Goal: Obtain resource: Download file/media

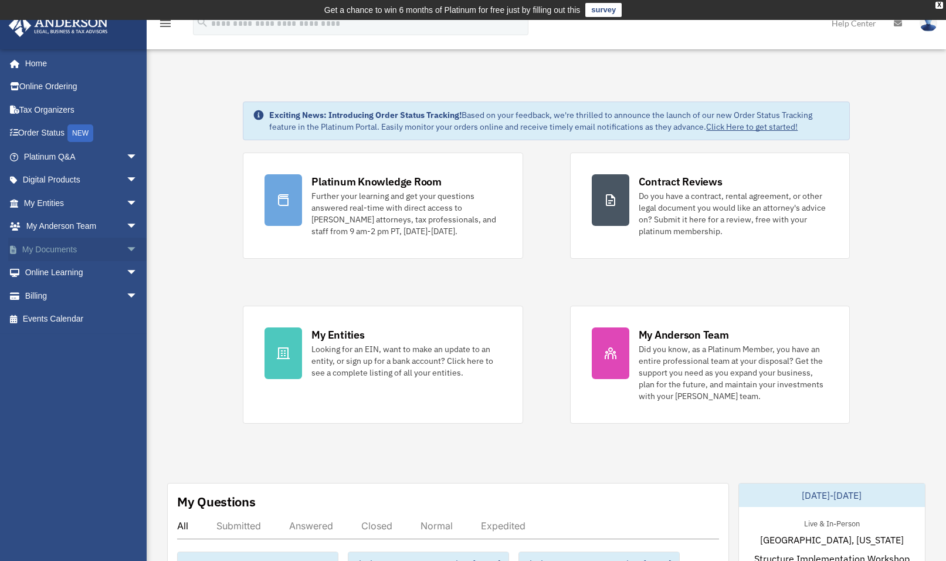
click at [51, 249] on link "My Documents arrow_drop_down" at bounding box center [81, 249] width 147 height 23
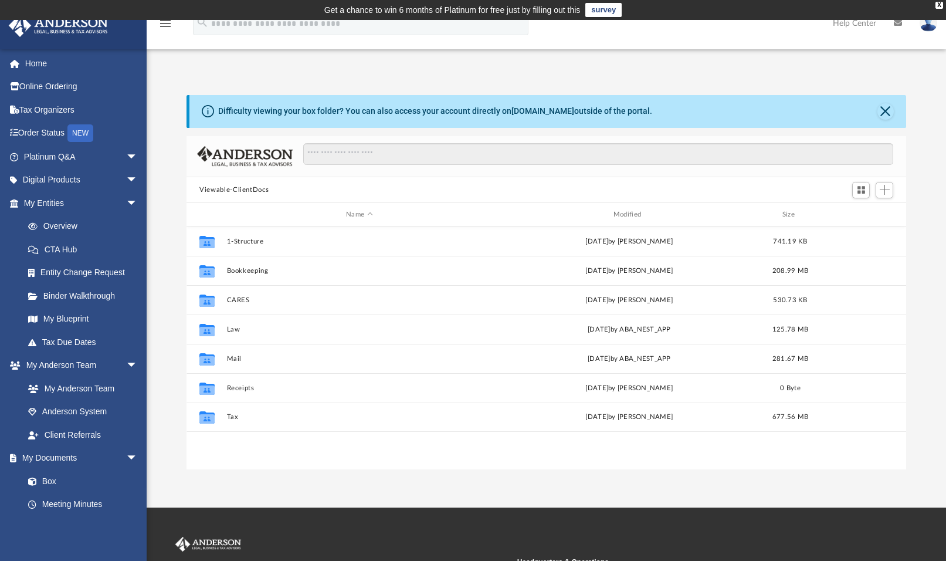
scroll to position [258, 710]
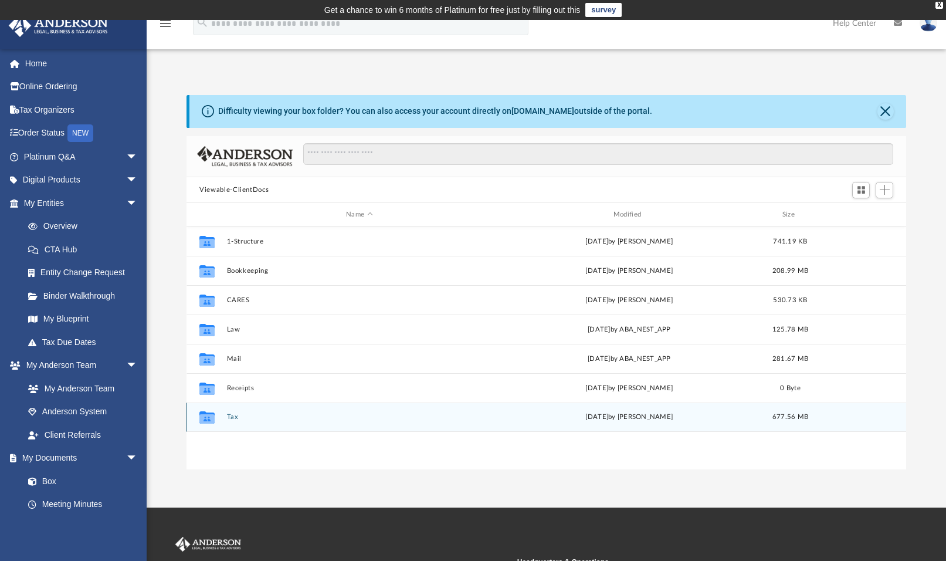
click at [232, 416] on button "Tax" at bounding box center [359, 417] width 265 height 8
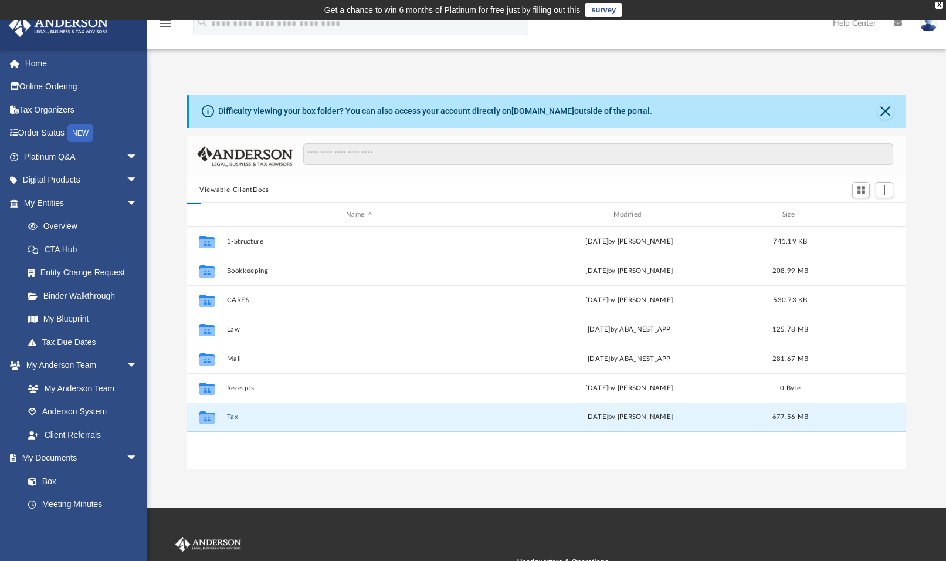
click at [232, 416] on button "Tax" at bounding box center [359, 417] width 265 height 8
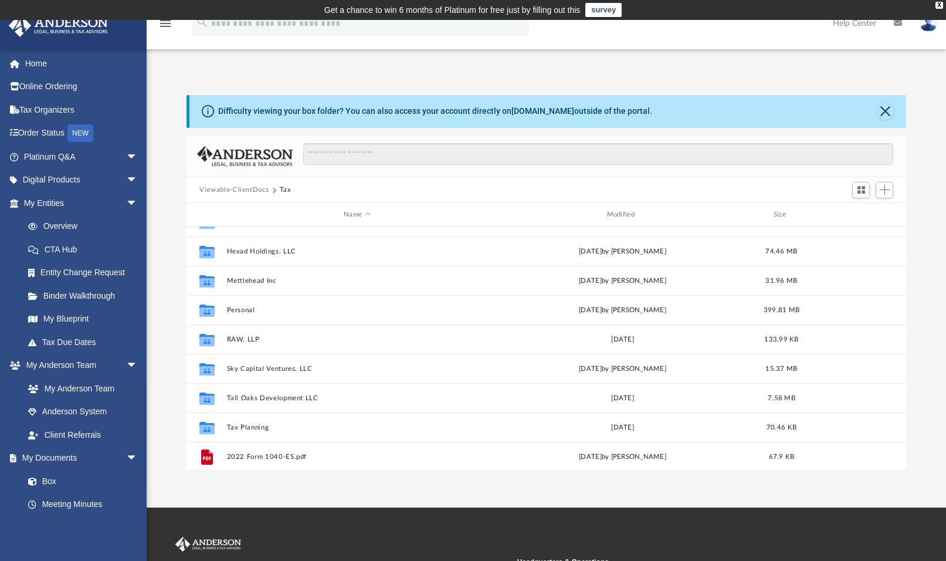
scroll to position [253, 0]
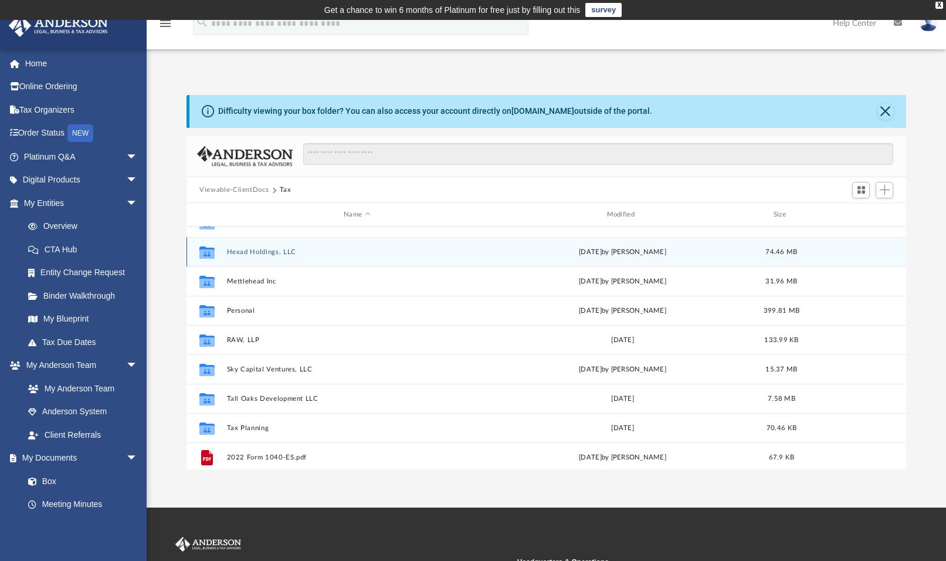
click at [267, 253] on button "Hexad Holdings, LLC" at bounding box center [357, 252] width 260 height 8
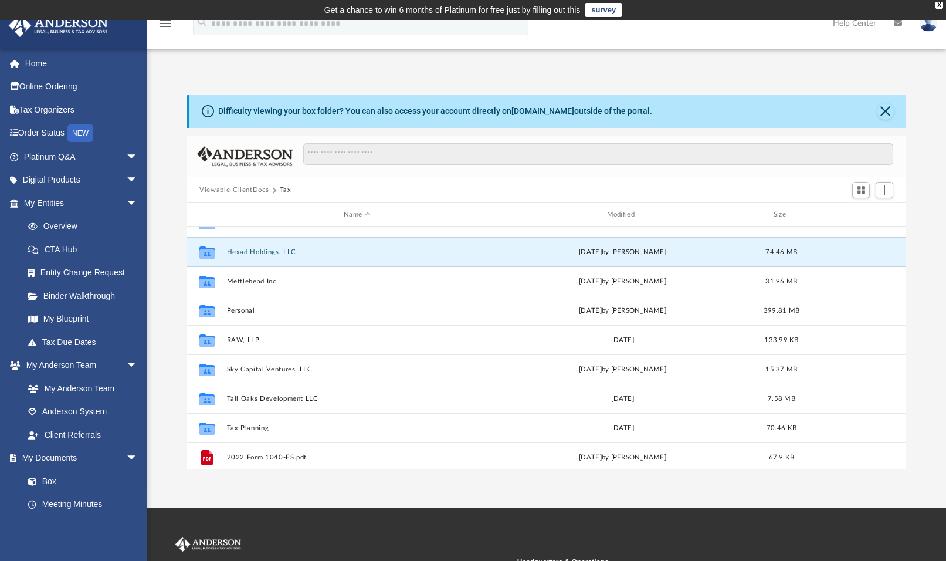
click at [267, 253] on button "Hexad Holdings, LLC" at bounding box center [357, 252] width 260 height 8
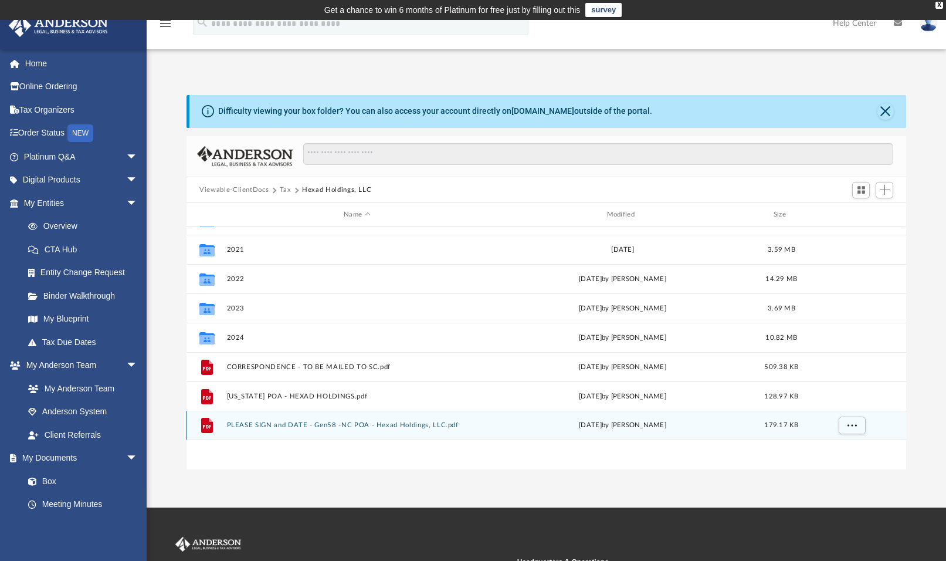
scroll to position [0, 0]
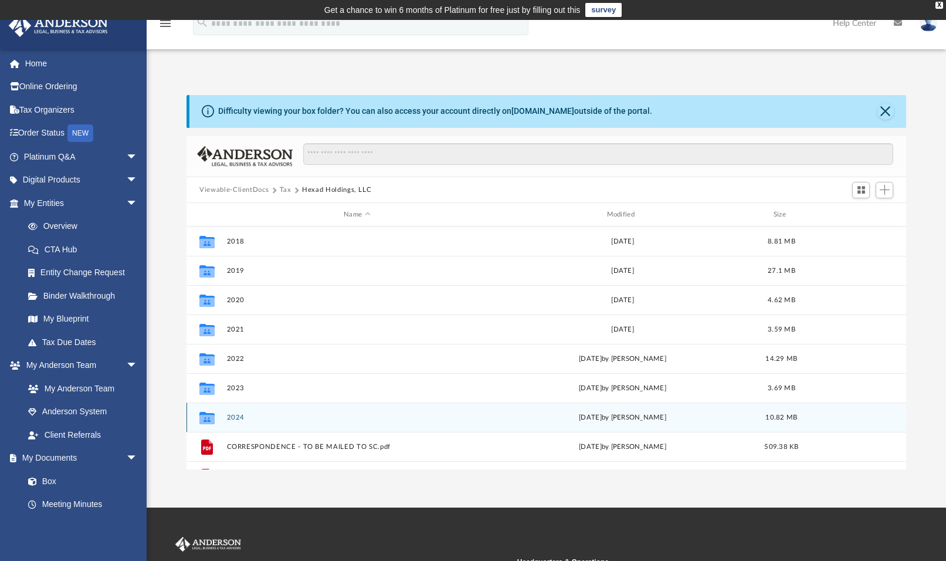
click at [236, 419] on button "2024" at bounding box center [357, 418] width 260 height 8
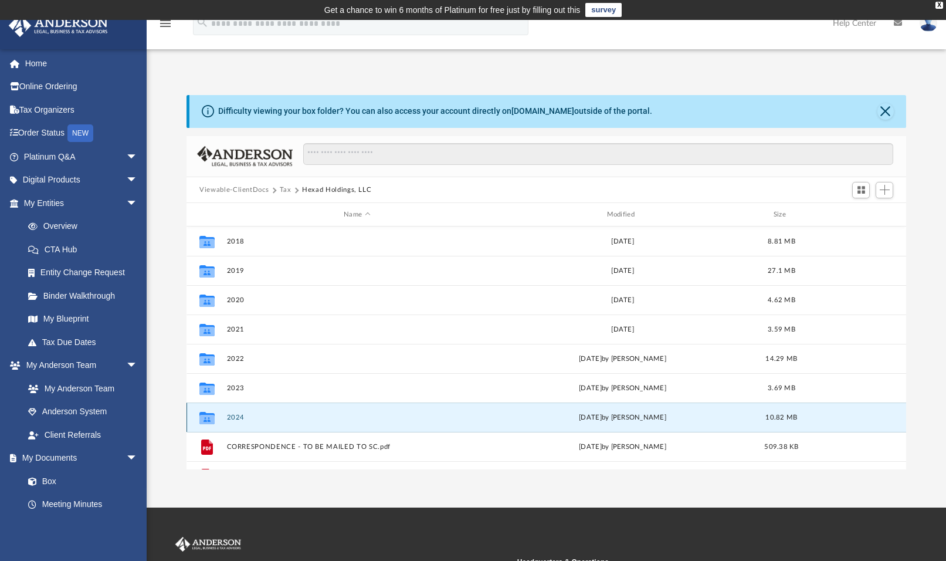
click at [236, 419] on button "2024" at bounding box center [357, 418] width 260 height 8
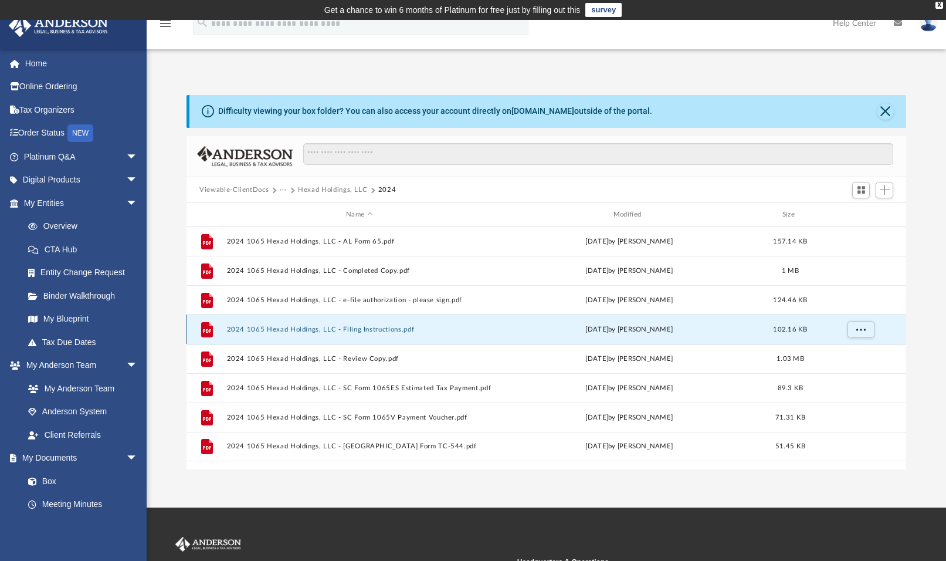
click at [297, 332] on button "2024 1065 Hexad Holdings, LLC - Filing Instructions.pdf" at bounding box center [359, 330] width 265 height 8
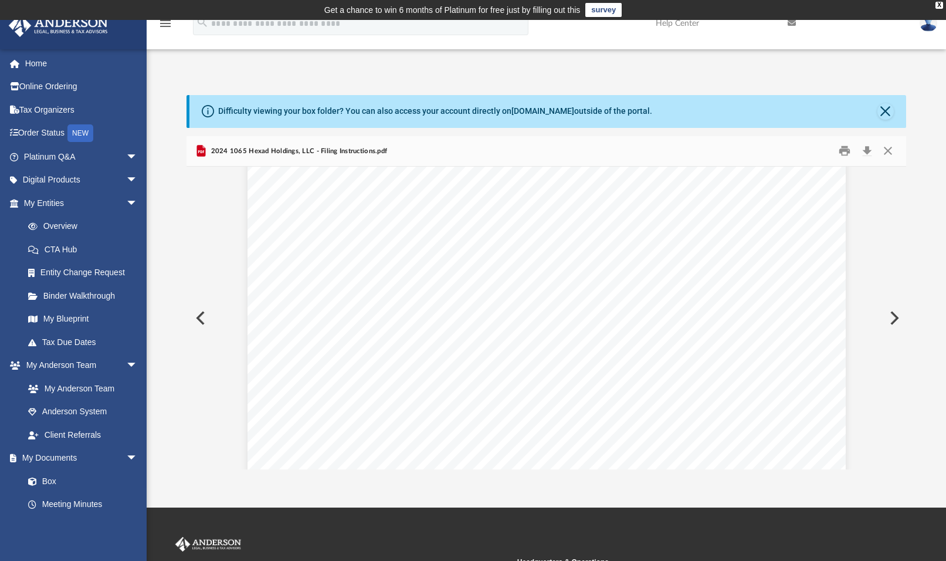
scroll to position [36, 0]
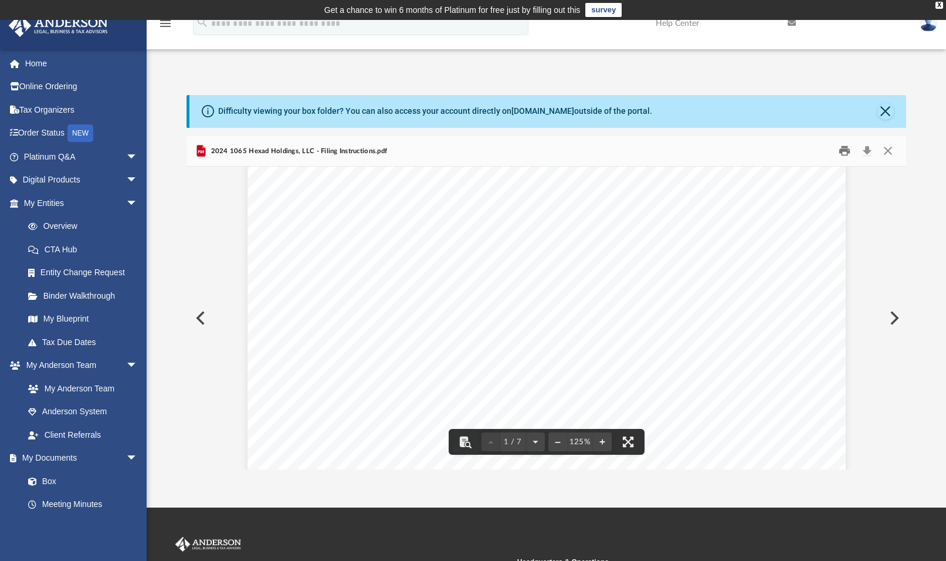
click at [844, 149] on button "Print" at bounding box center [844, 151] width 23 height 18
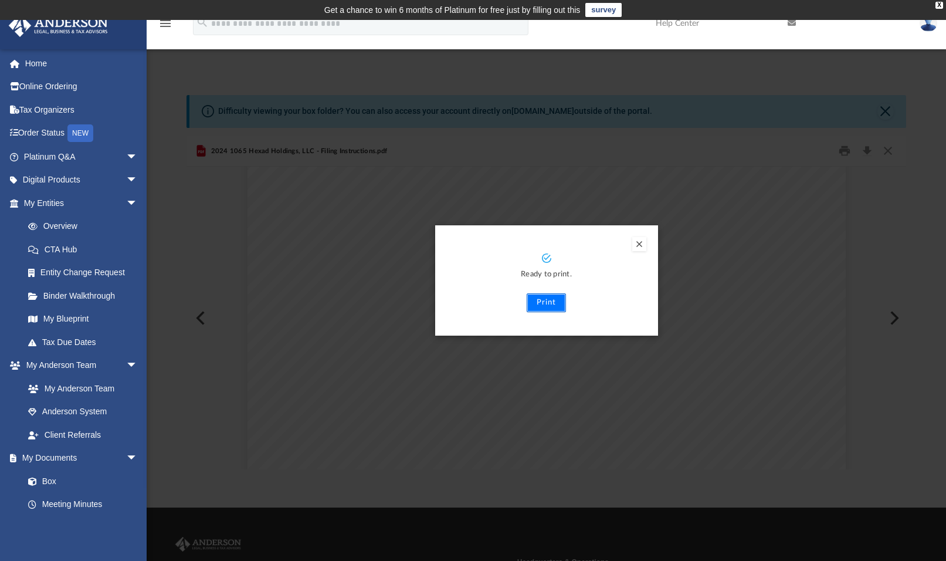
click at [552, 302] on button "Print" at bounding box center [546, 302] width 39 height 19
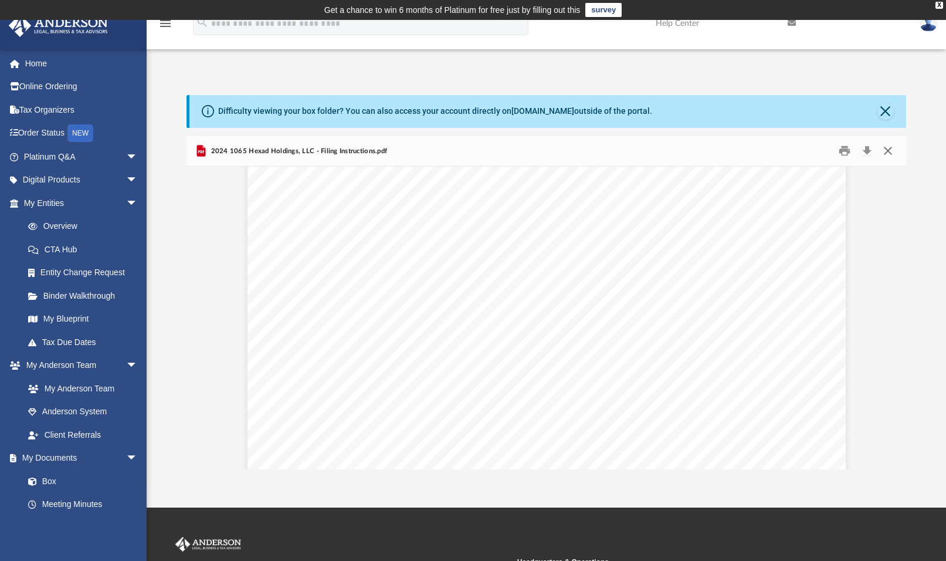
click at [887, 150] on button "Close" at bounding box center [887, 151] width 21 height 18
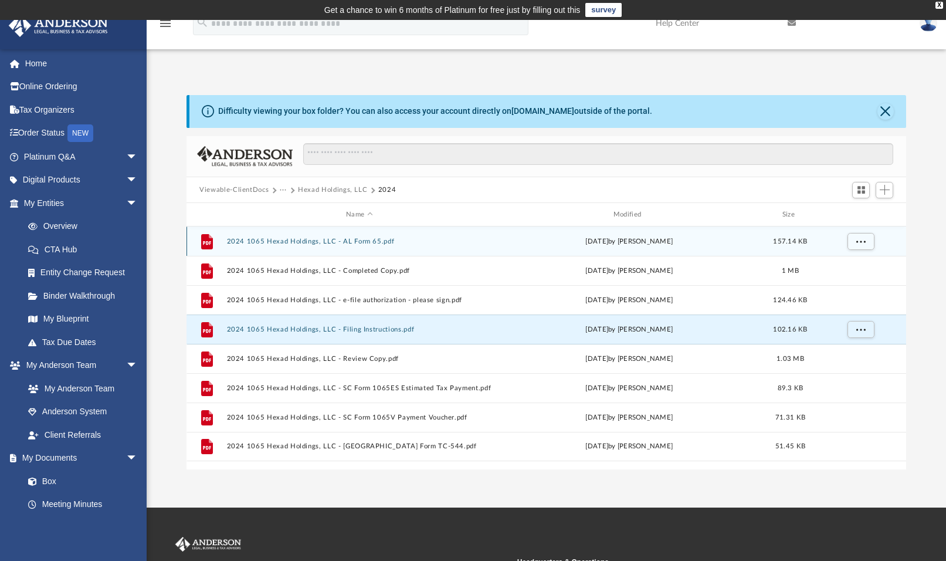
click at [346, 244] on button "2024 1065 Hexad Holdings, LLC - AL Form 65.pdf" at bounding box center [359, 242] width 265 height 8
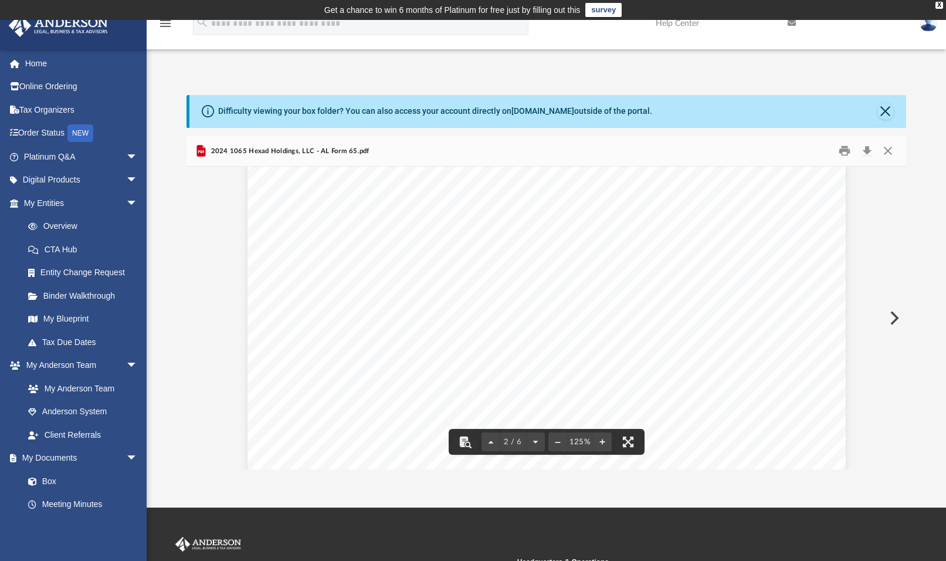
scroll to position [966, 0]
click at [845, 146] on button "Print" at bounding box center [844, 151] width 23 height 18
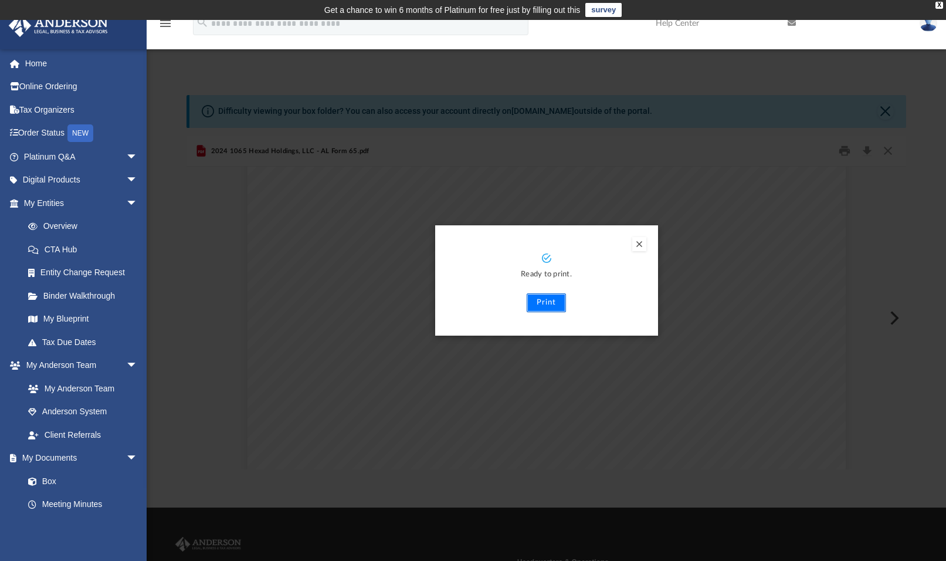
click at [543, 300] on button "Print" at bounding box center [546, 302] width 39 height 19
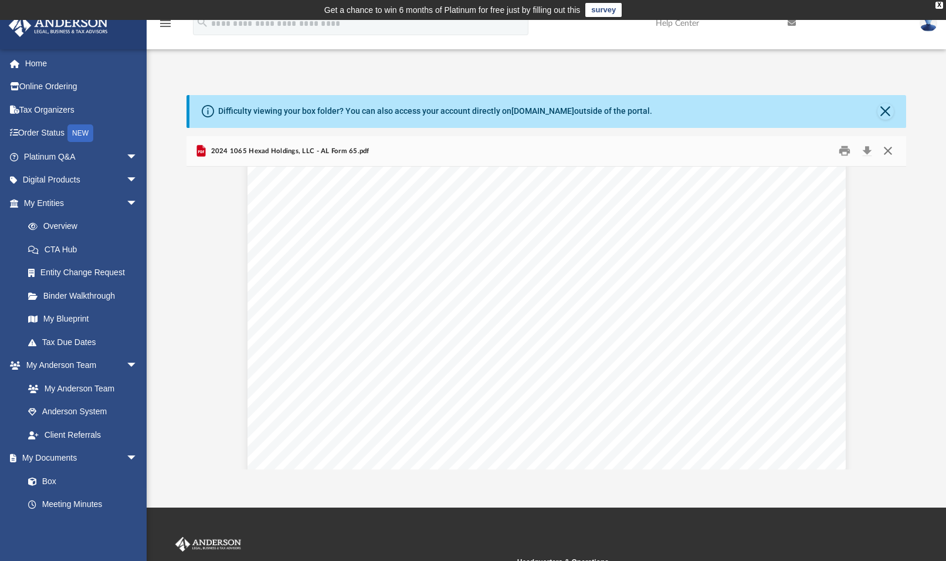
click at [888, 155] on button "Close" at bounding box center [887, 151] width 21 height 18
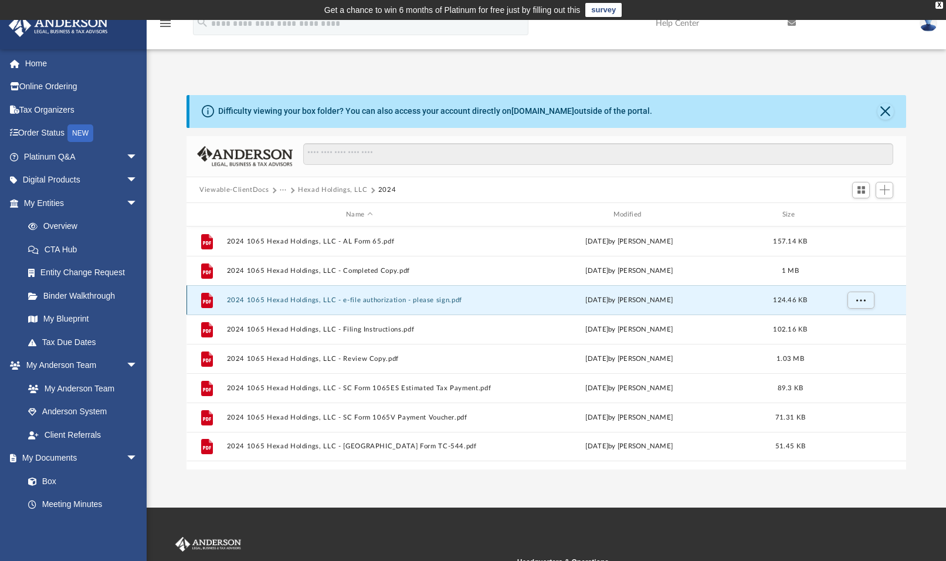
click at [397, 300] on button "2024 1065 Hexad Holdings, LLC - e-file authorization - please sign.pdf" at bounding box center [359, 300] width 265 height 8
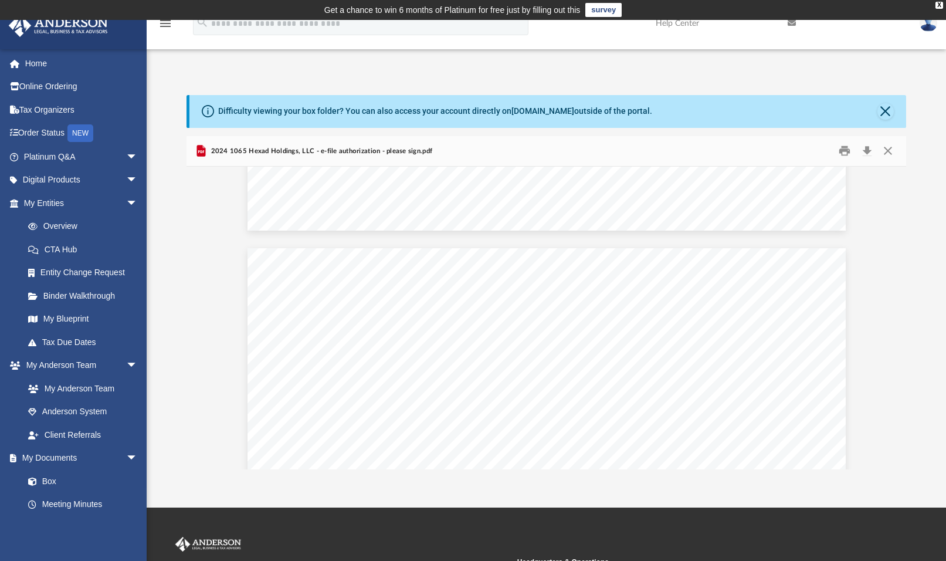
scroll to position [409, 0]
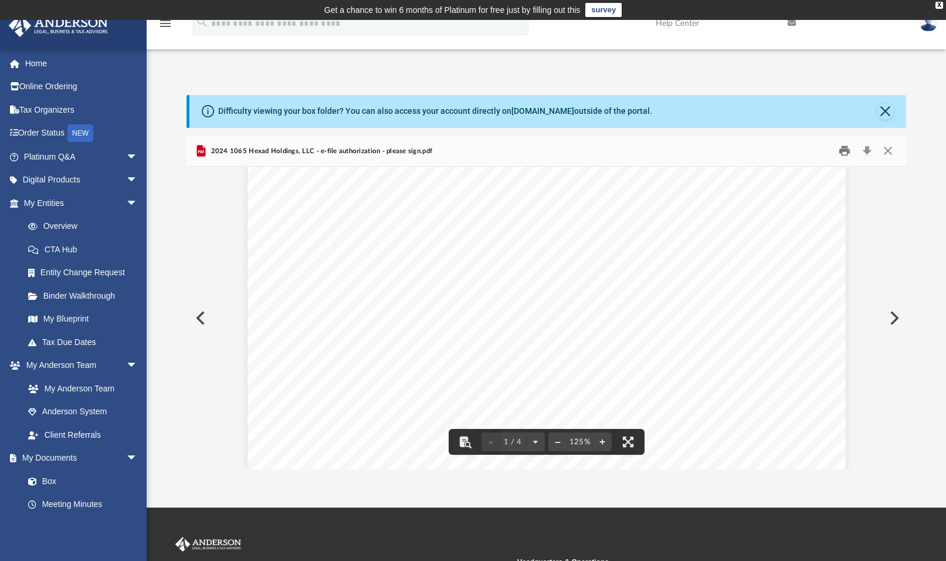
click at [845, 148] on button "Print" at bounding box center [844, 151] width 23 height 18
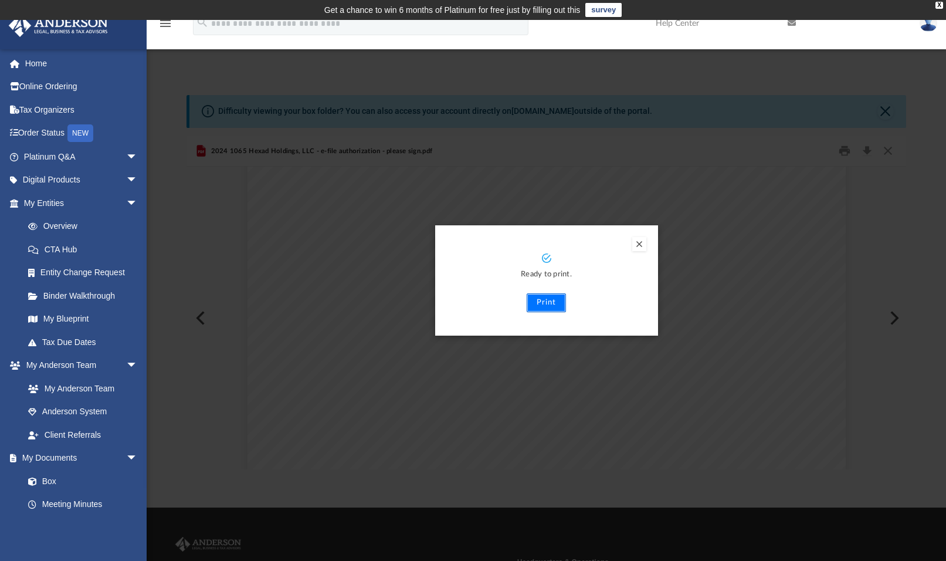
click at [542, 306] on button "Print" at bounding box center [546, 302] width 39 height 19
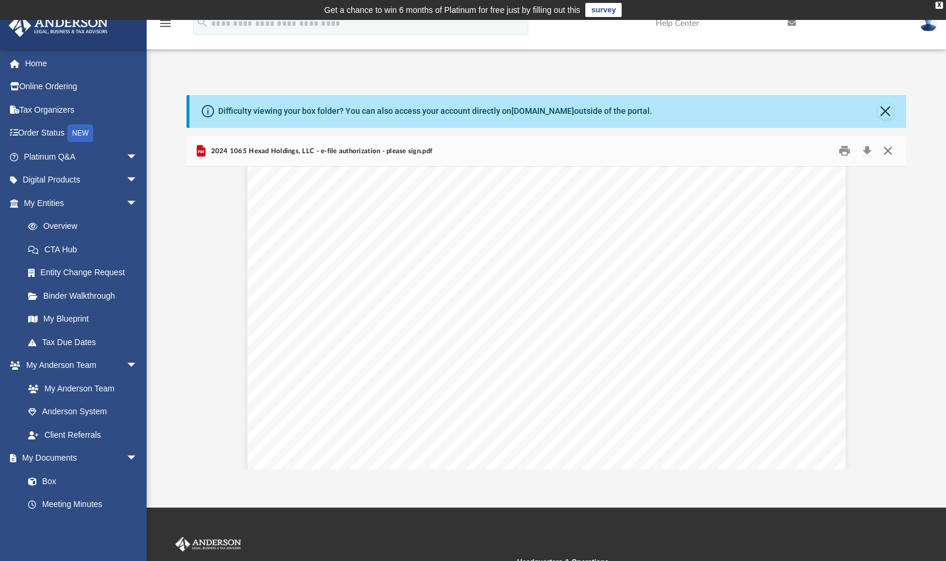
click at [888, 150] on button "Close" at bounding box center [887, 151] width 21 height 18
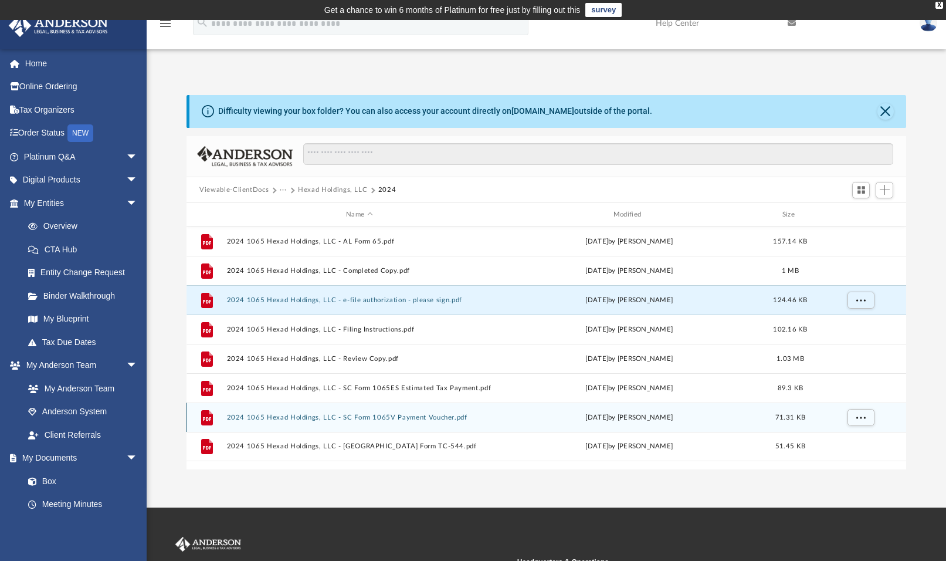
click at [379, 418] on button "2024 1065 Hexad Holdings, LLC - SC Form 1065V Payment Voucher.pdf" at bounding box center [359, 418] width 265 height 8
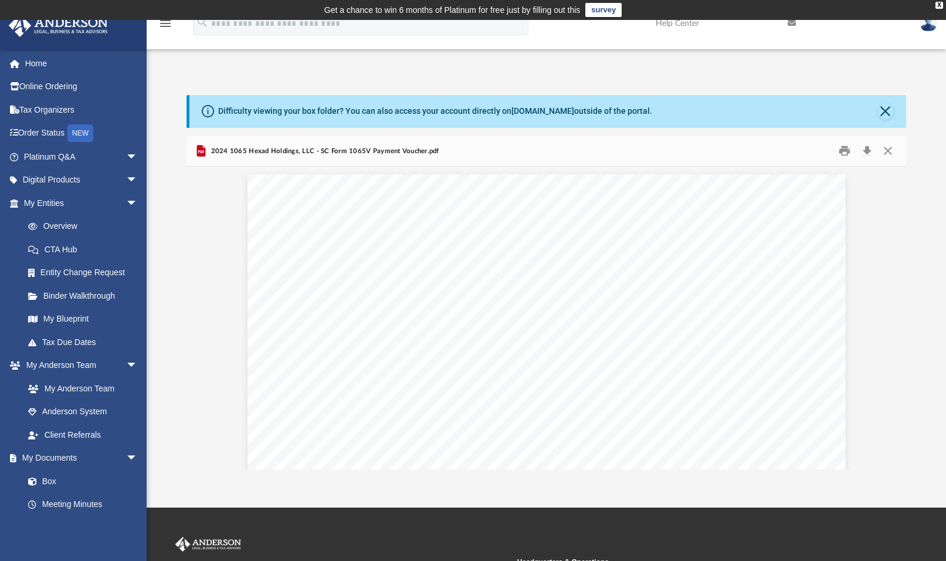
scroll to position [0, 0]
click at [846, 151] on button "Print" at bounding box center [844, 151] width 23 height 18
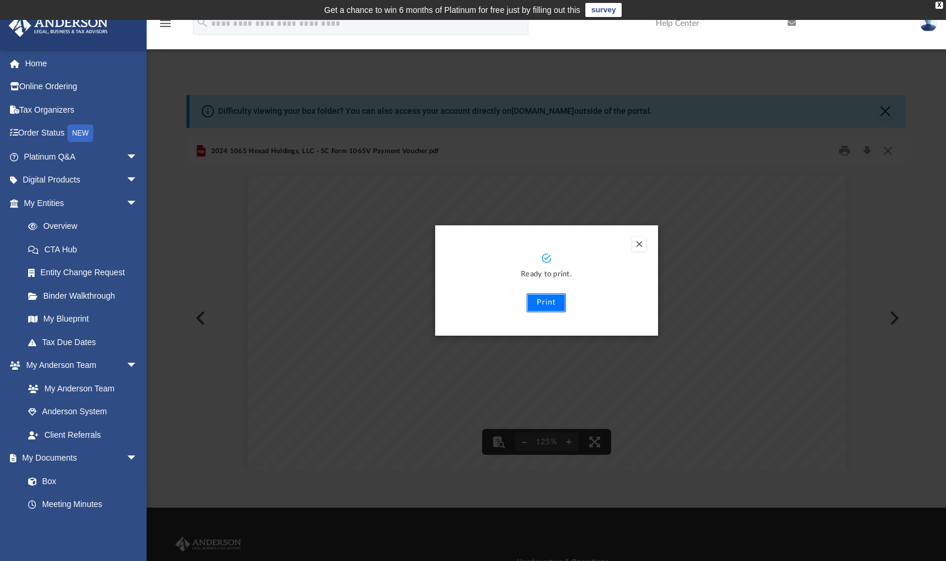
click at [543, 303] on button "Print" at bounding box center [546, 302] width 39 height 19
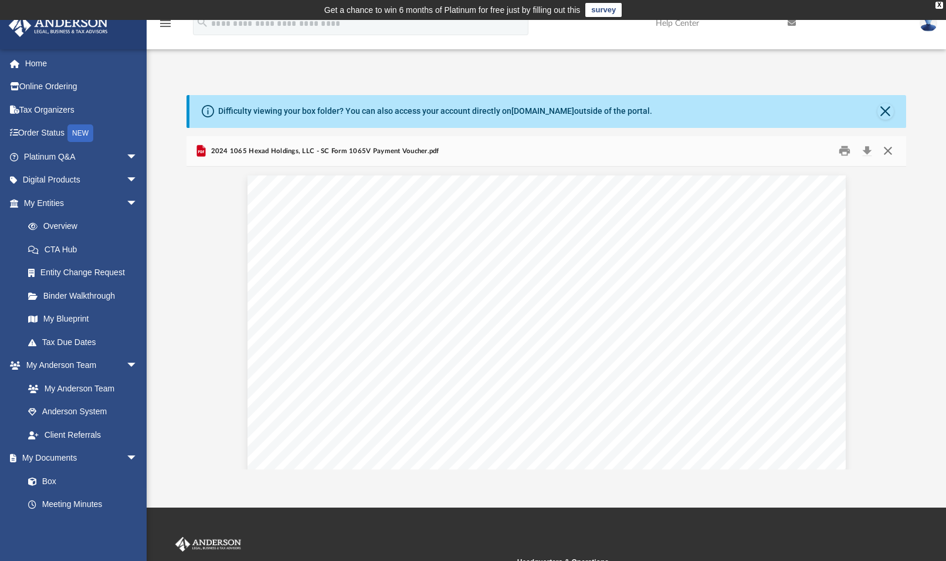
click at [889, 149] on button "Close" at bounding box center [887, 151] width 21 height 18
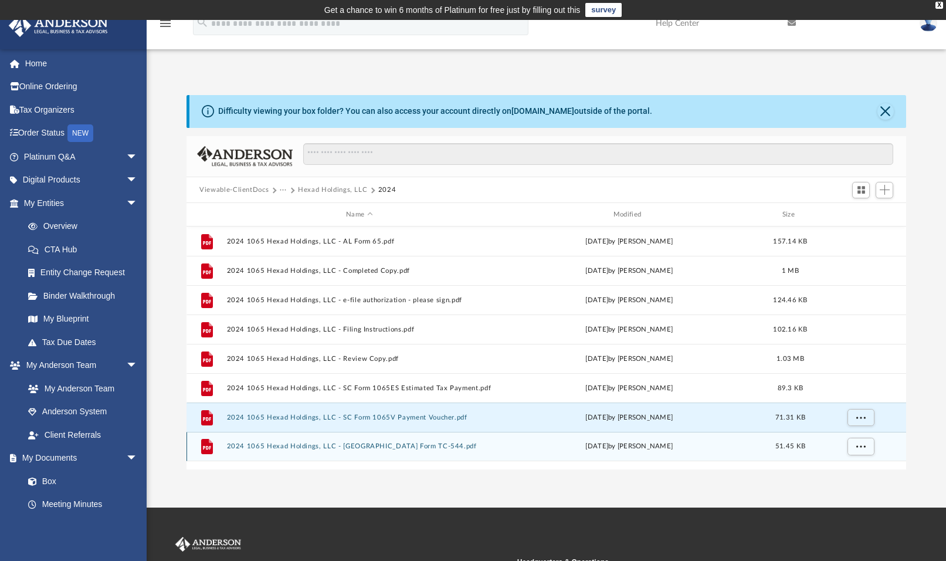
click at [329, 447] on button "2024 1065 Hexad Holdings, LLC - UT Form TC-544.pdf" at bounding box center [359, 446] width 265 height 8
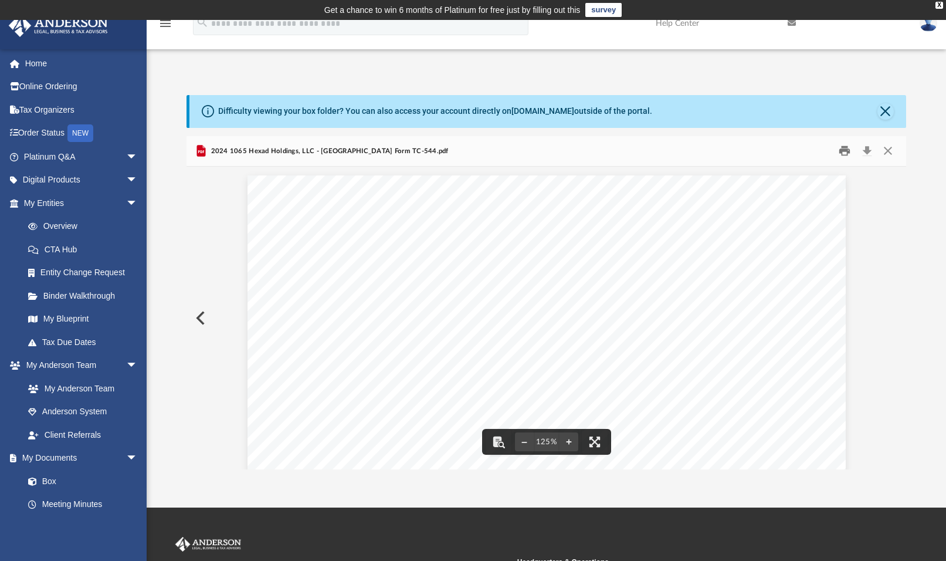
click at [847, 153] on button "Print" at bounding box center [844, 151] width 23 height 18
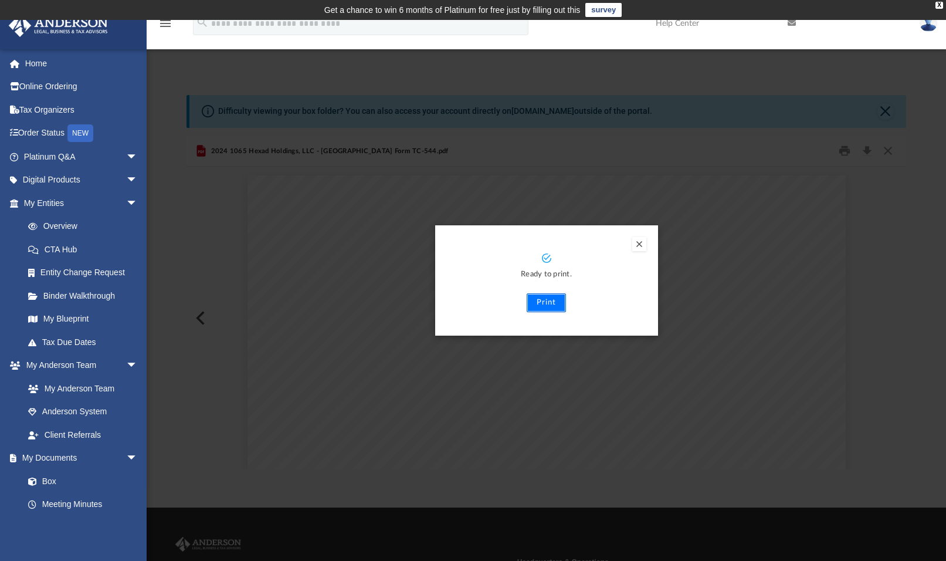
click at [546, 307] on button "Print" at bounding box center [546, 302] width 39 height 19
